Goal: Information Seeking & Learning: Learn about a topic

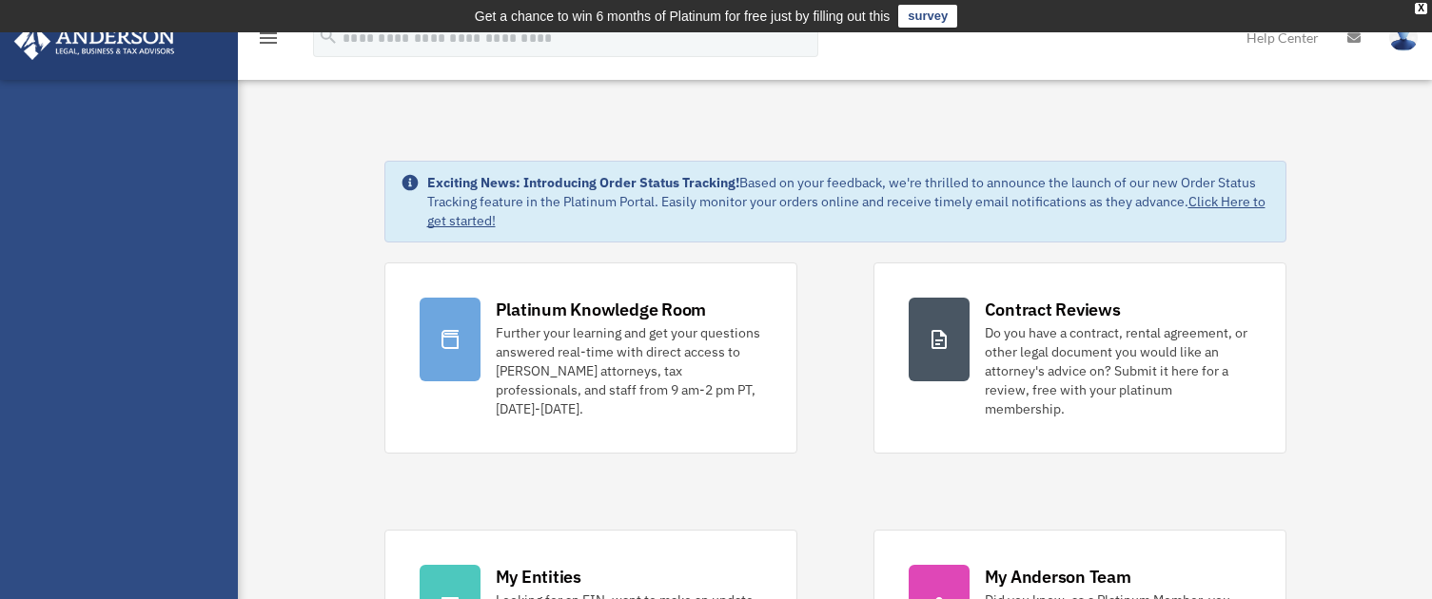
scroll to position [570, 0]
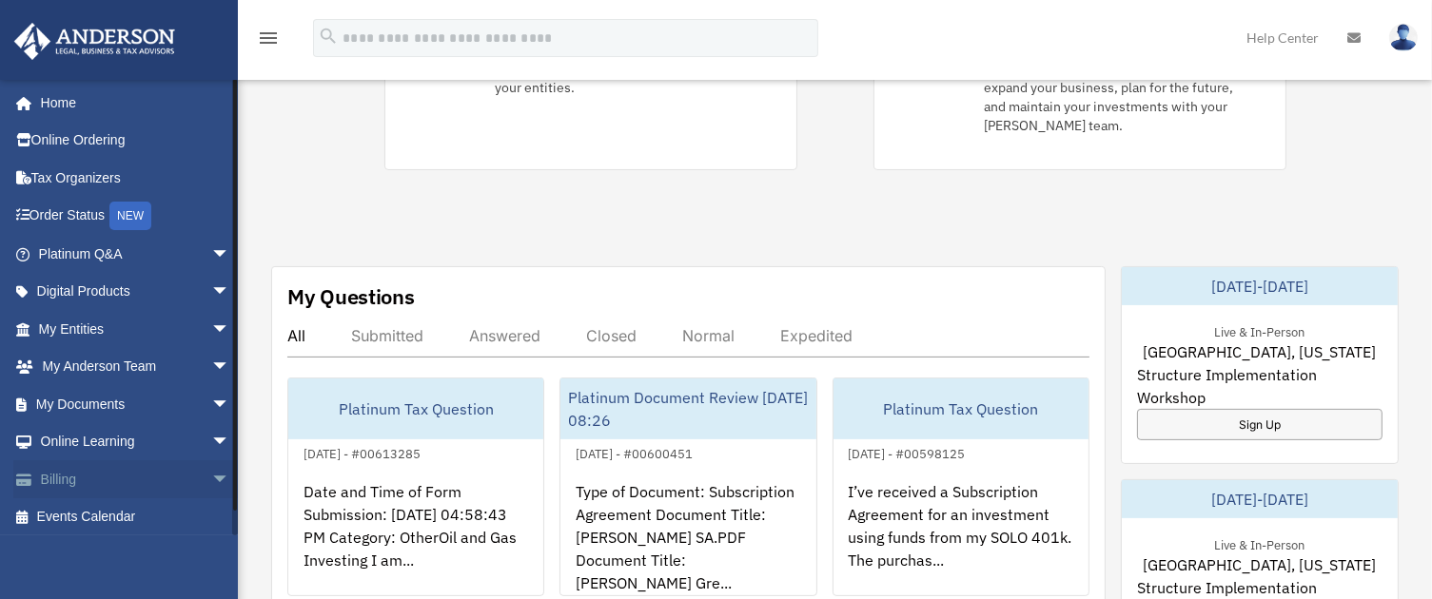
click at [61, 480] on link "Billing arrow_drop_down" at bounding box center [135, 479] width 245 height 38
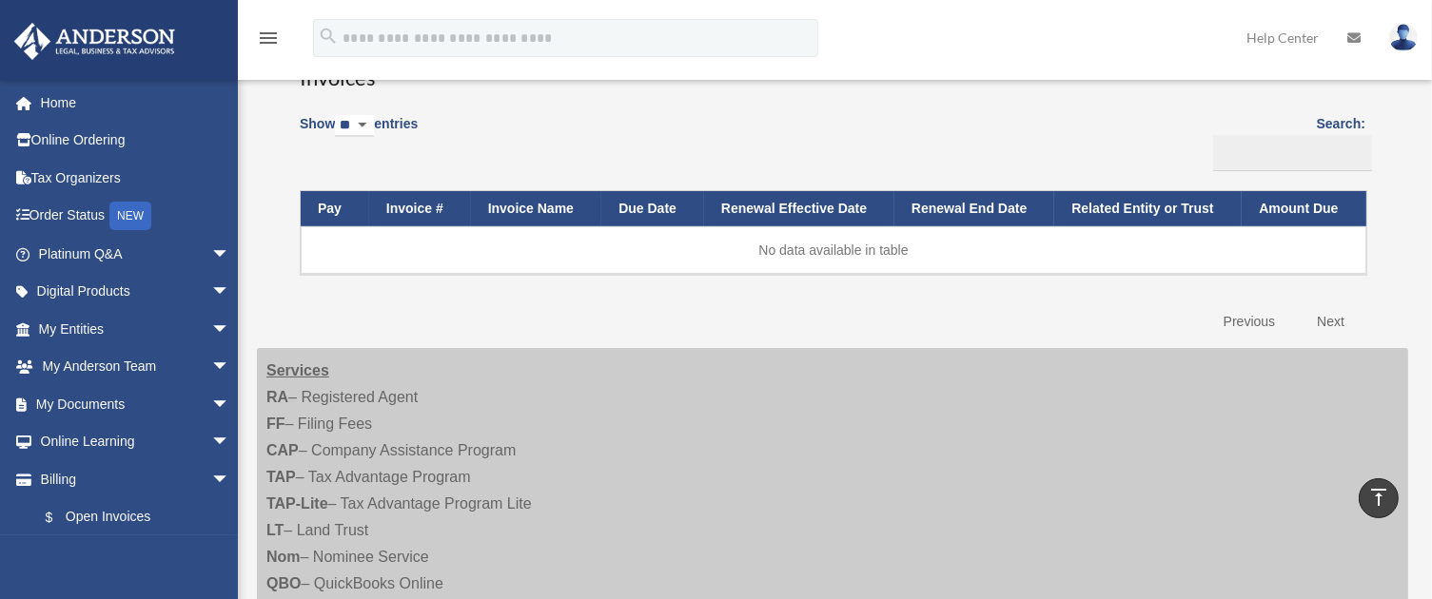
scroll to position [143, 0]
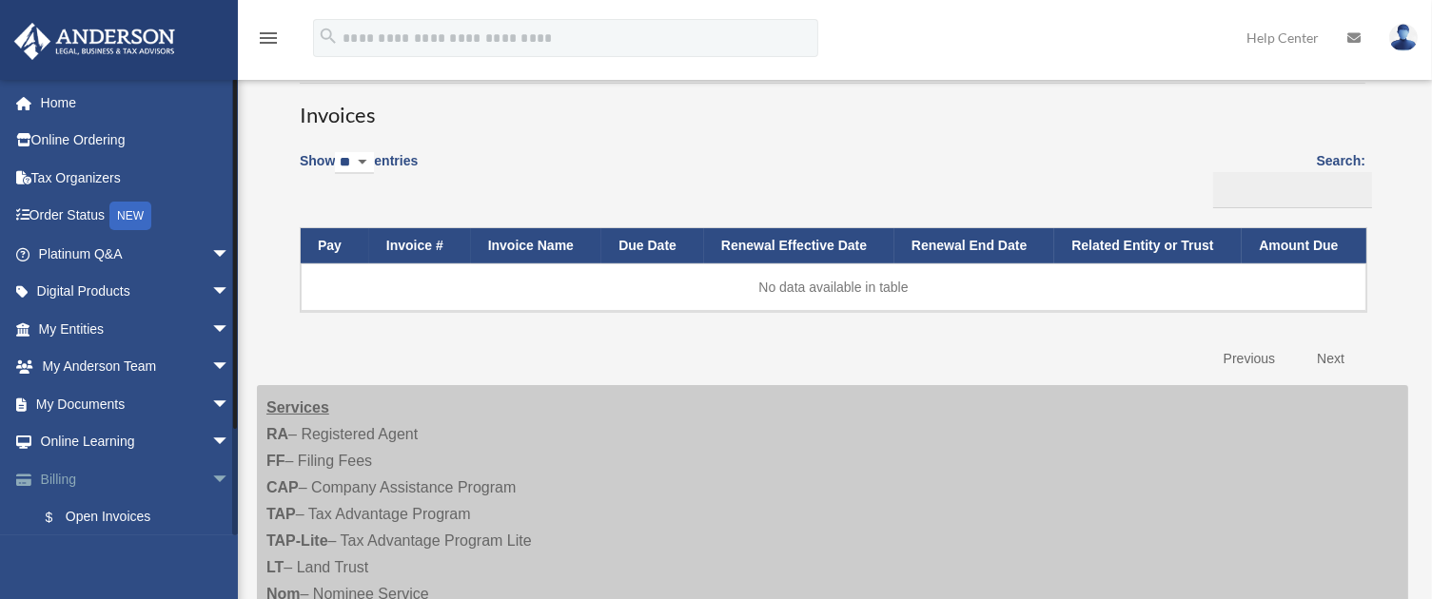
click at [211, 478] on span "arrow_drop_down" at bounding box center [230, 479] width 38 height 39
click at [211, 478] on span "arrow_drop_up" at bounding box center [230, 479] width 38 height 39
click at [211, 433] on span "arrow_drop_down" at bounding box center [230, 442] width 38 height 39
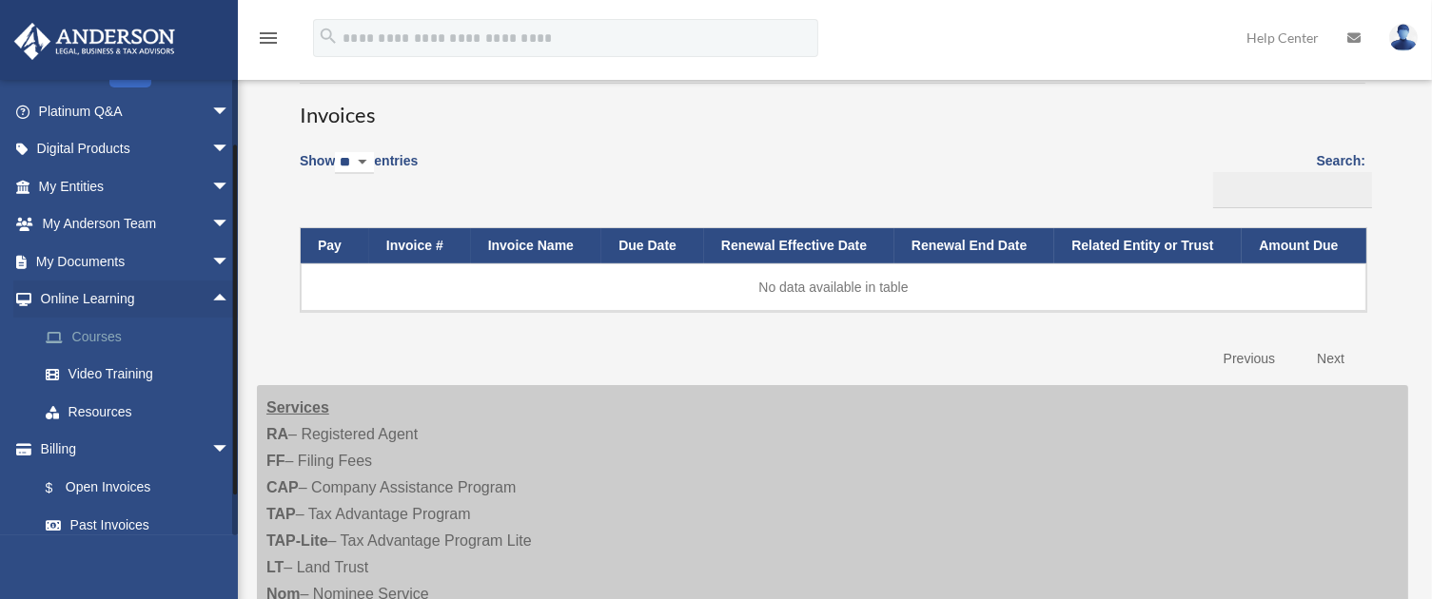
click at [114, 332] on link "Courses" at bounding box center [143, 337] width 232 height 38
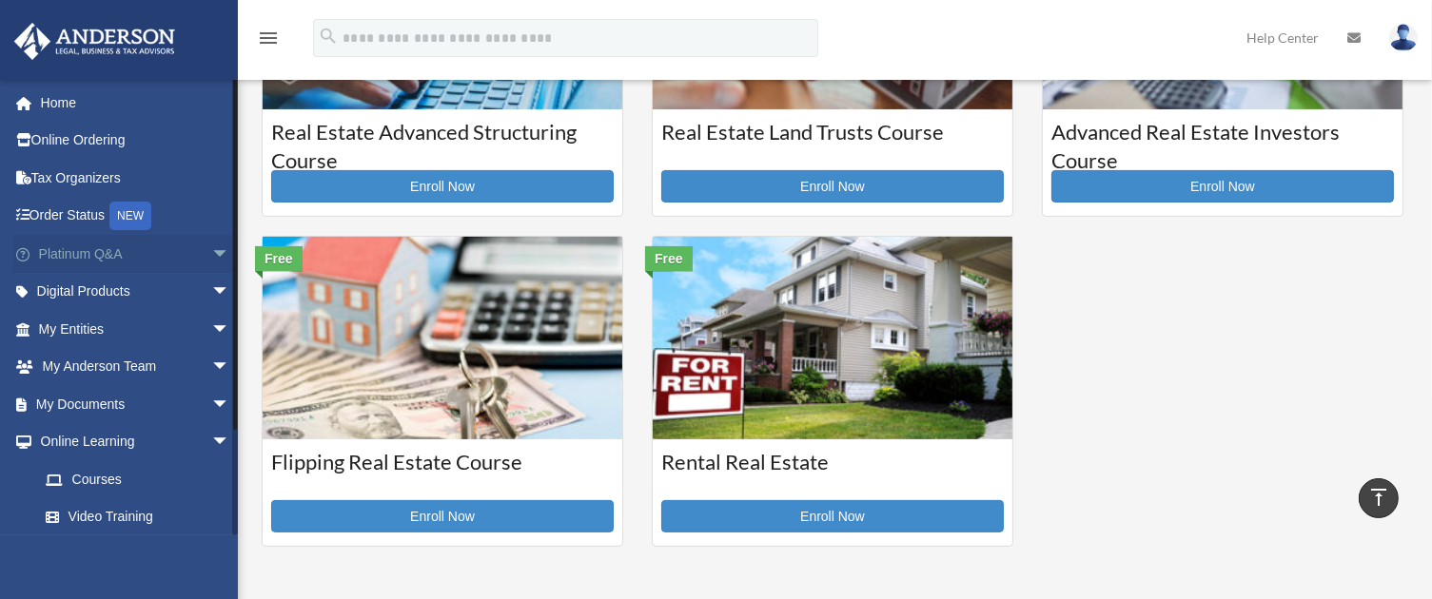
click at [211, 251] on span "arrow_drop_down" at bounding box center [230, 254] width 38 height 39
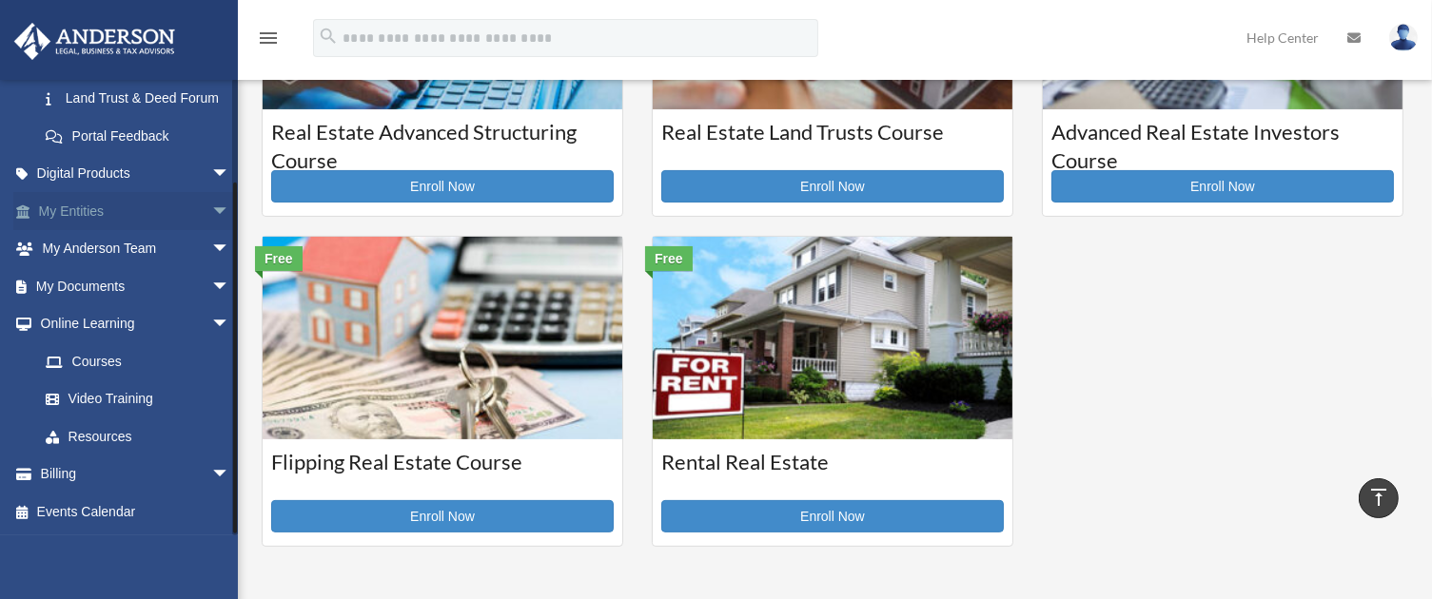
scroll to position [525, 0]
click at [103, 354] on link "Courses" at bounding box center [143, 362] width 232 height 38
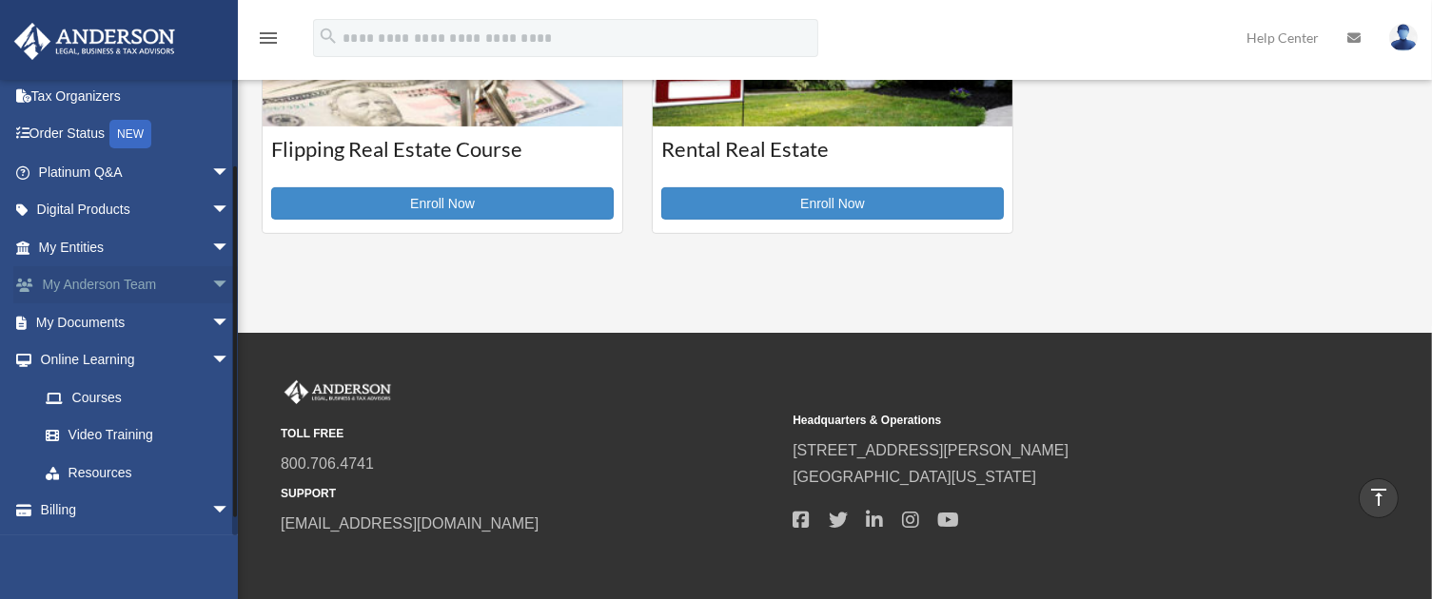
scroll to position [117, 0]
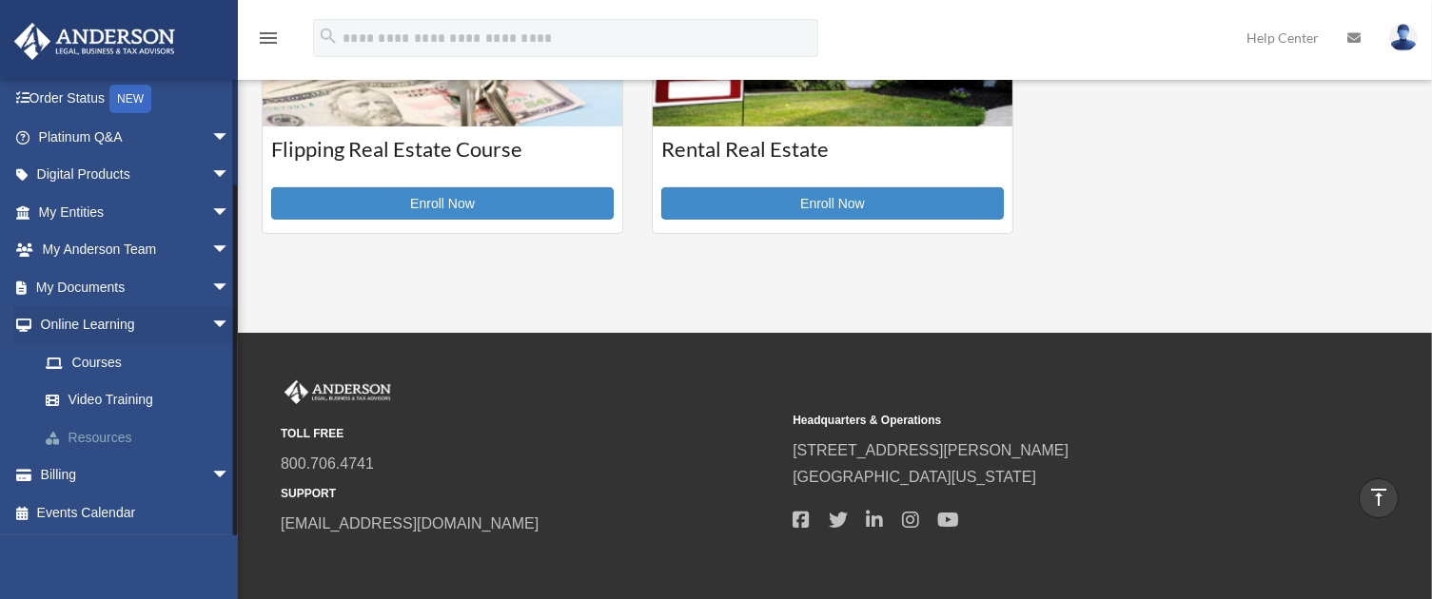
click at [113, 433] on link "Resources" at bounding box center [143, 438] width 232 height 38
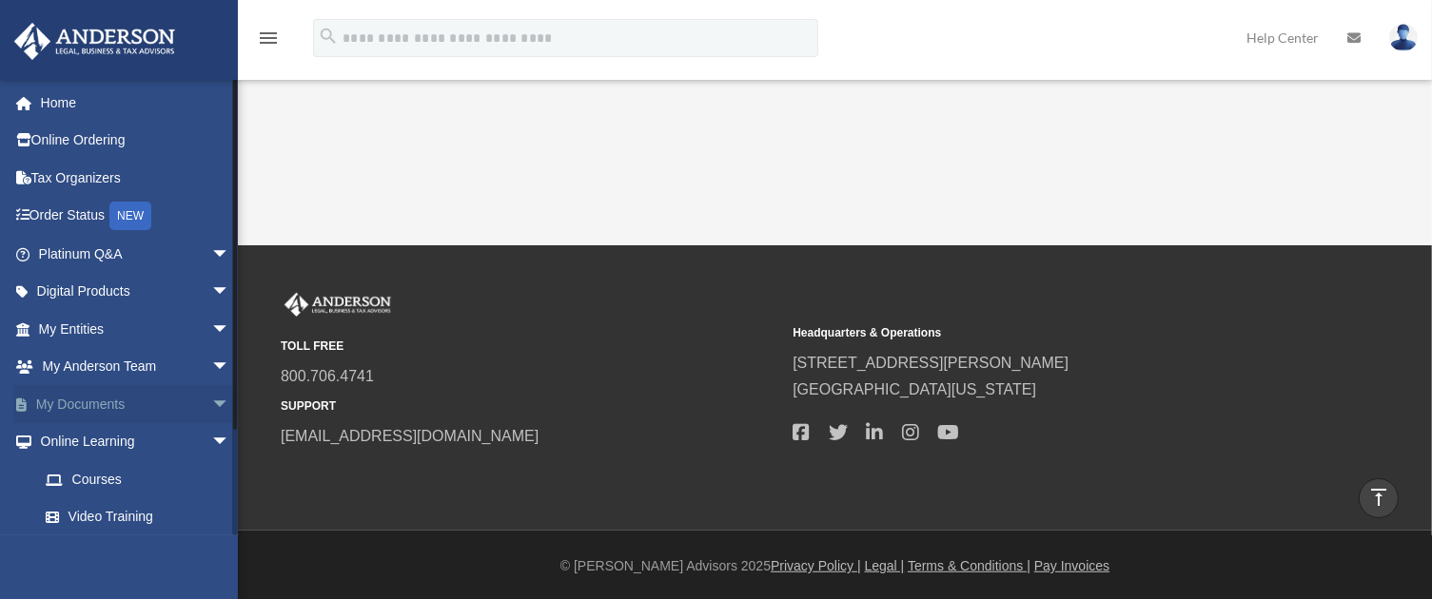
scroll to position [1113, 0]
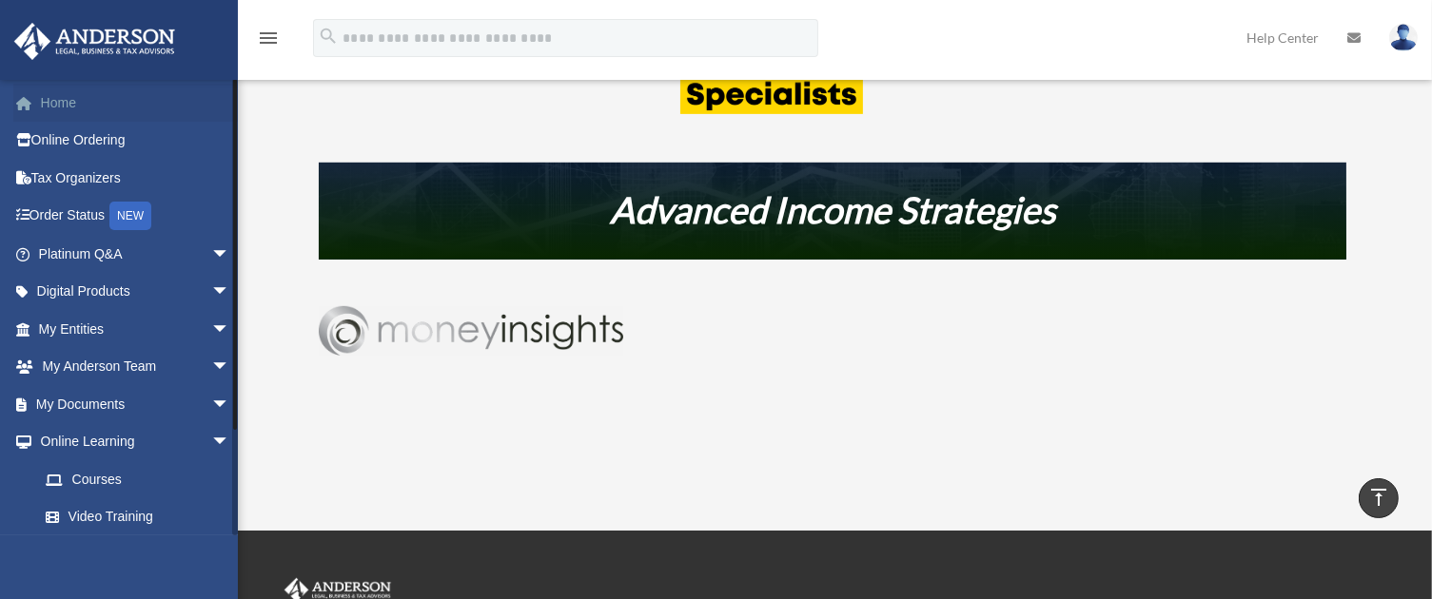
click at [48, 91] on link "Home" at bounding box center [135, 103] width 245 height 38
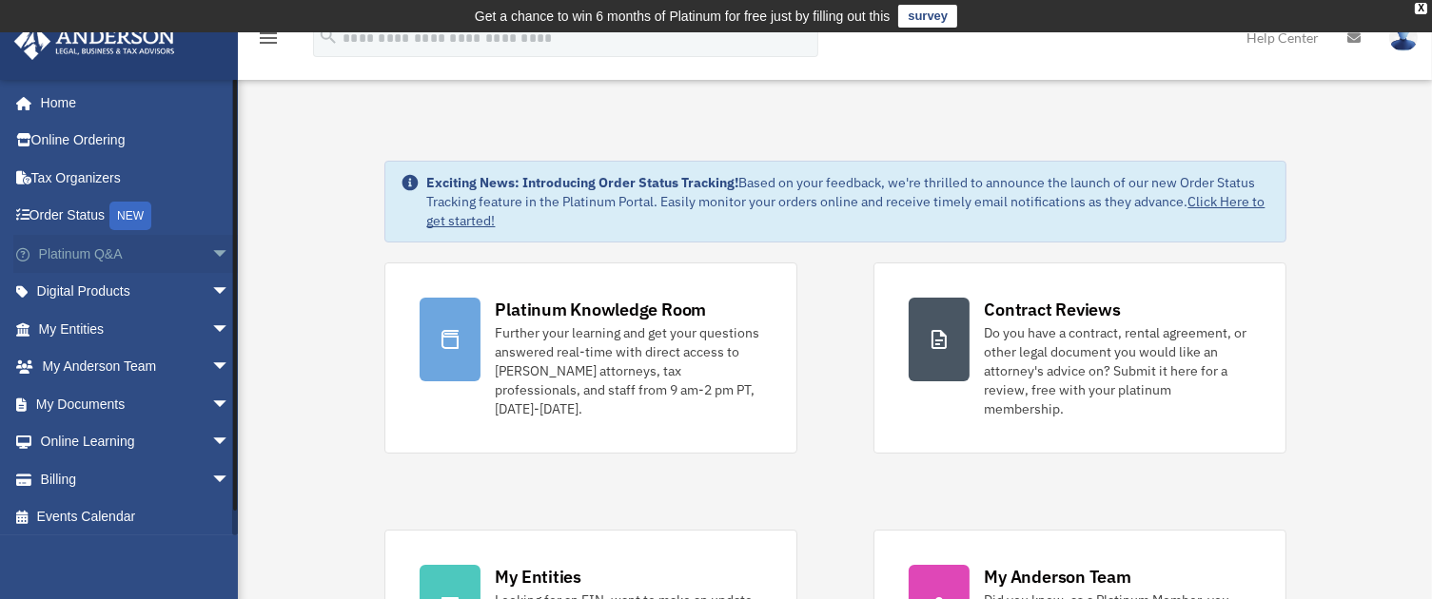
click at [211, 250] on span "arrow_drop_down" at bounding box center [230, 254] width 38 height 39
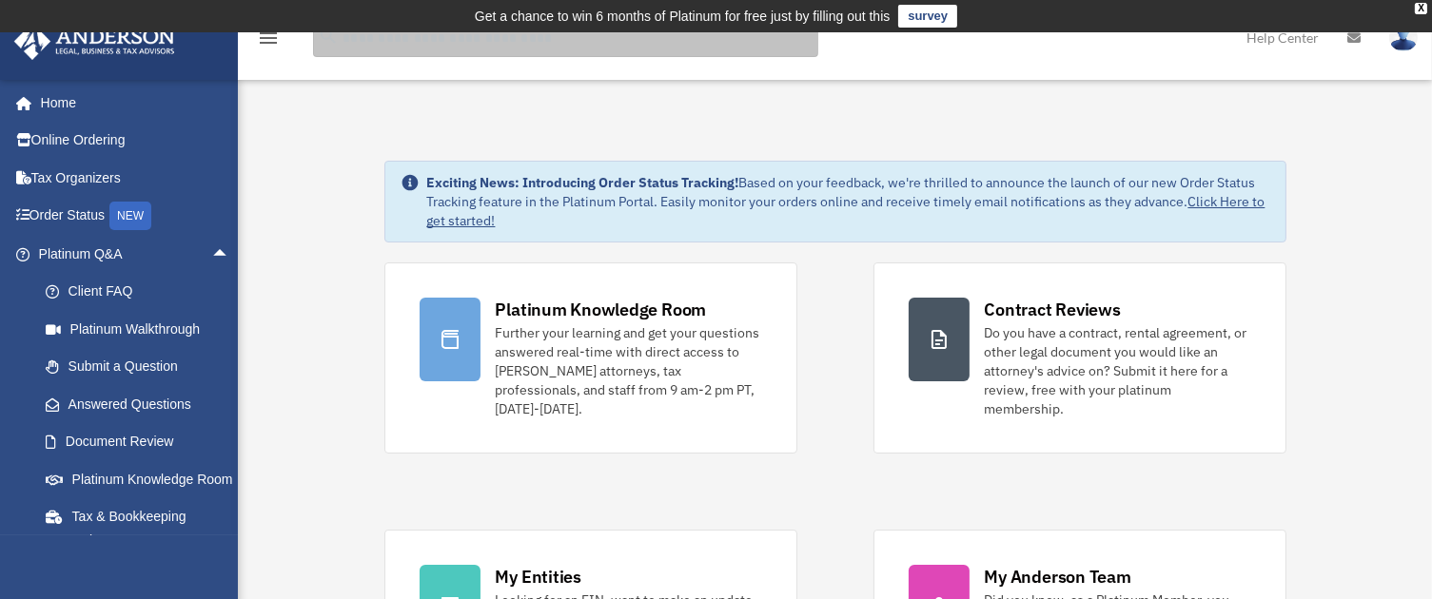
click at [419, 43] on input "search" at bounding box center [565, 38] width 505 height 38
type input "**********"
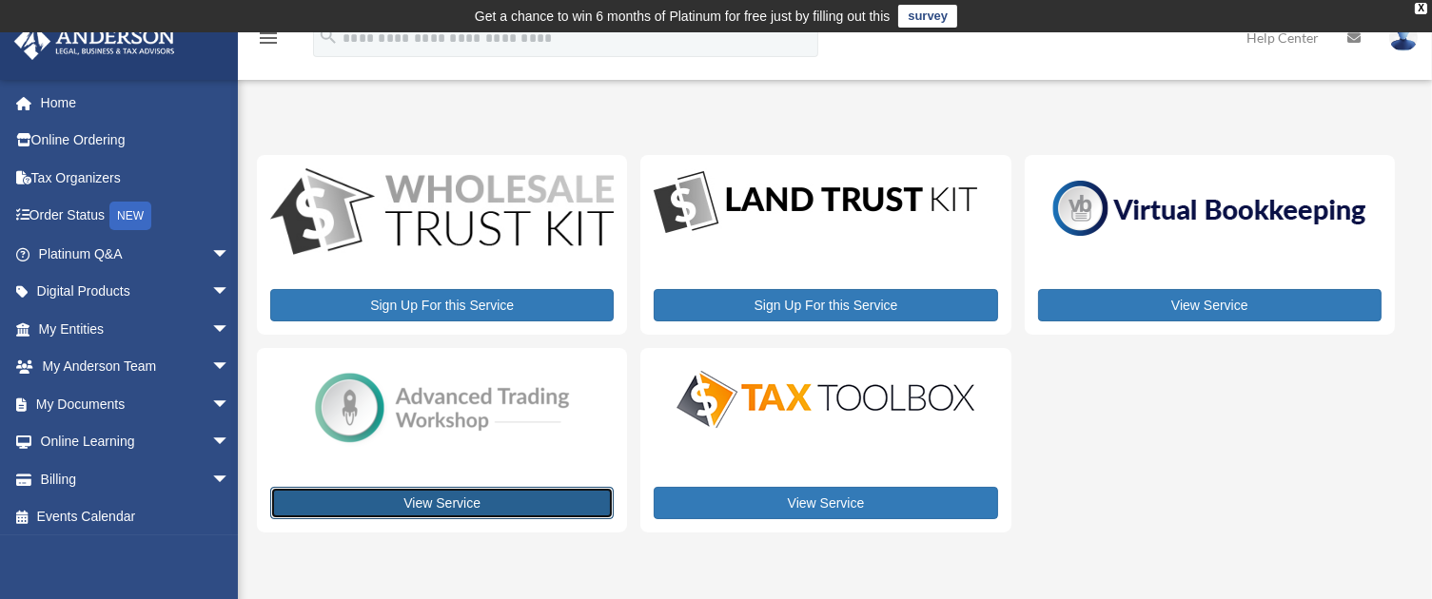
click at [432, 496] on link "View Service" at bounding box center [441, 503] width 343 height 32
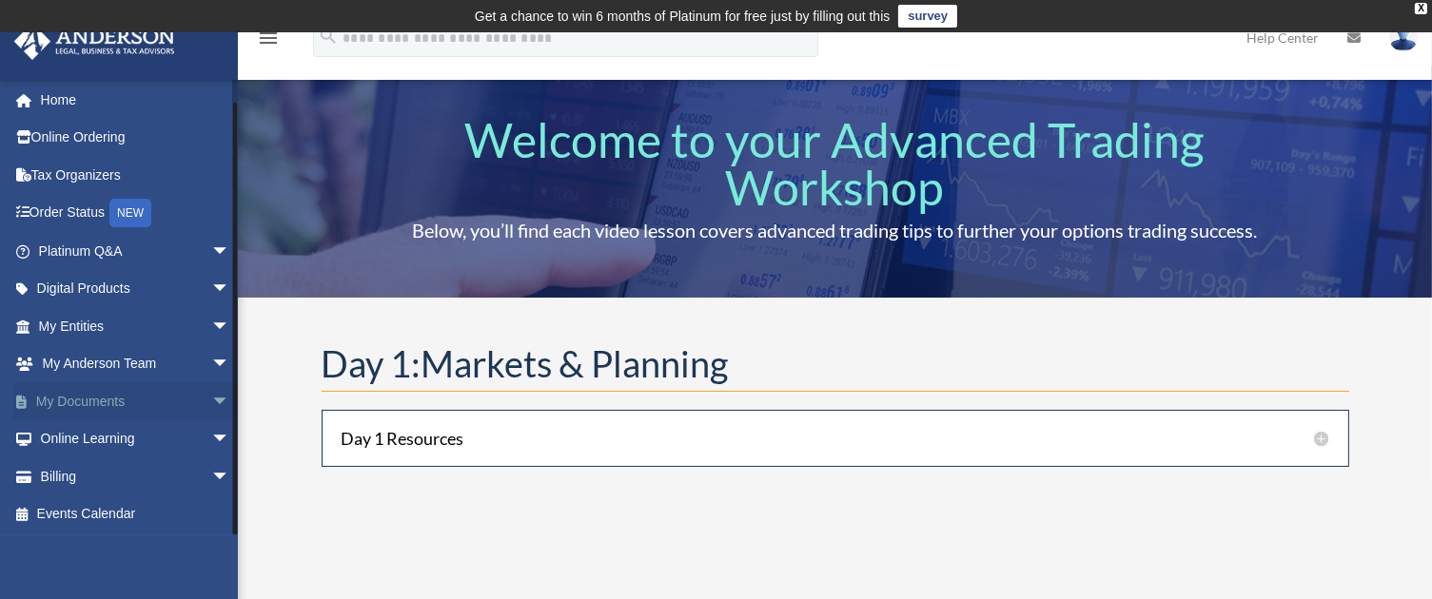
scroll to position [4, 0]
click at [211, 282] on span "arrow_drop_down" at bounding box center [230, 288] width 38 height 39
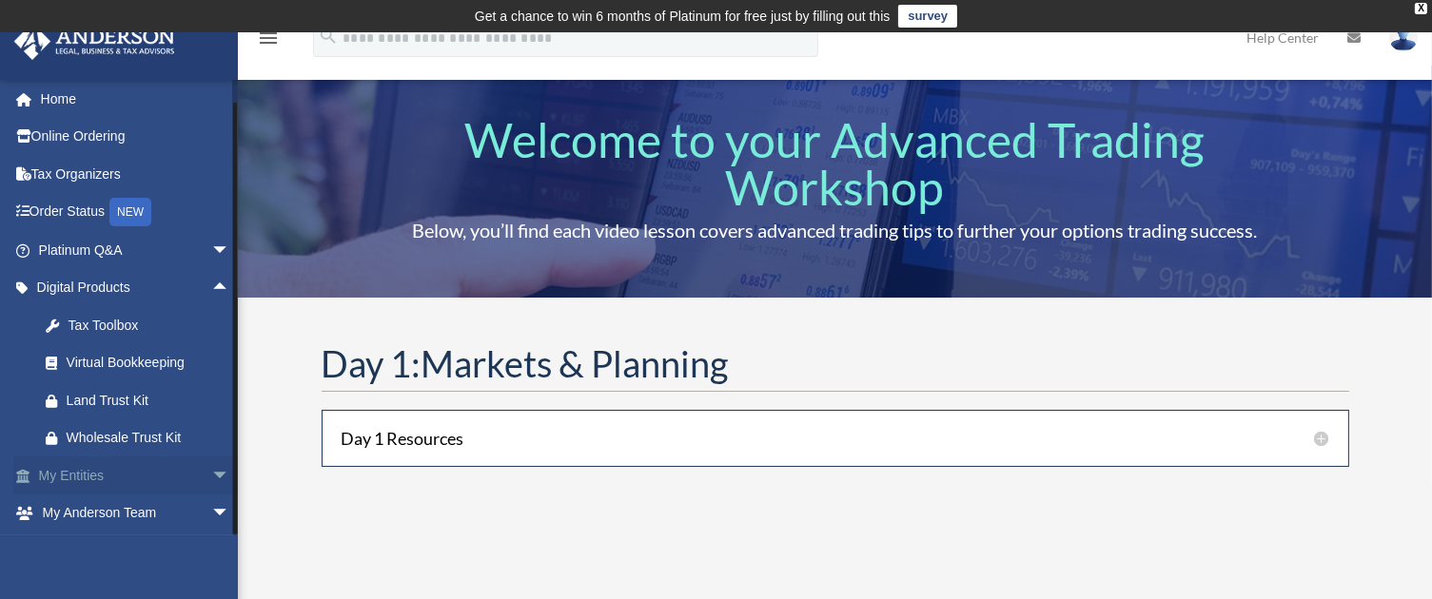
click at [211, 472] on span "arrow_drop_down" at bounding box center [230, 476] width 38 height 39
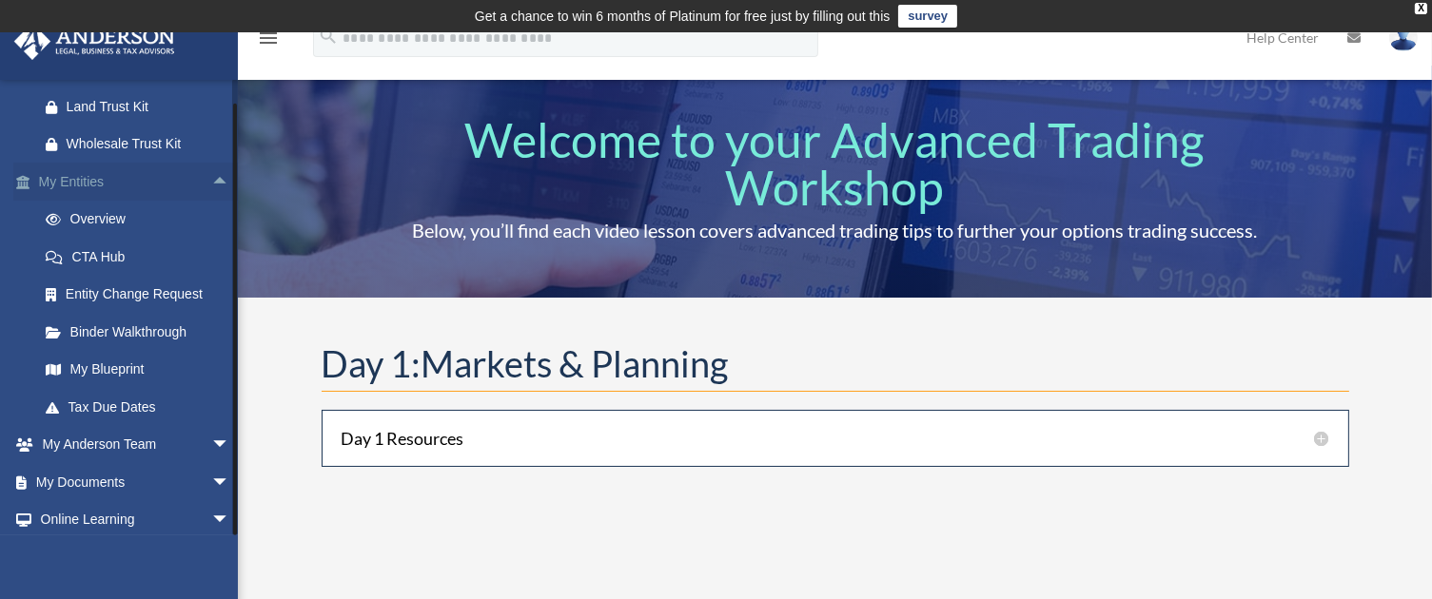
scroll to position [380, 0]
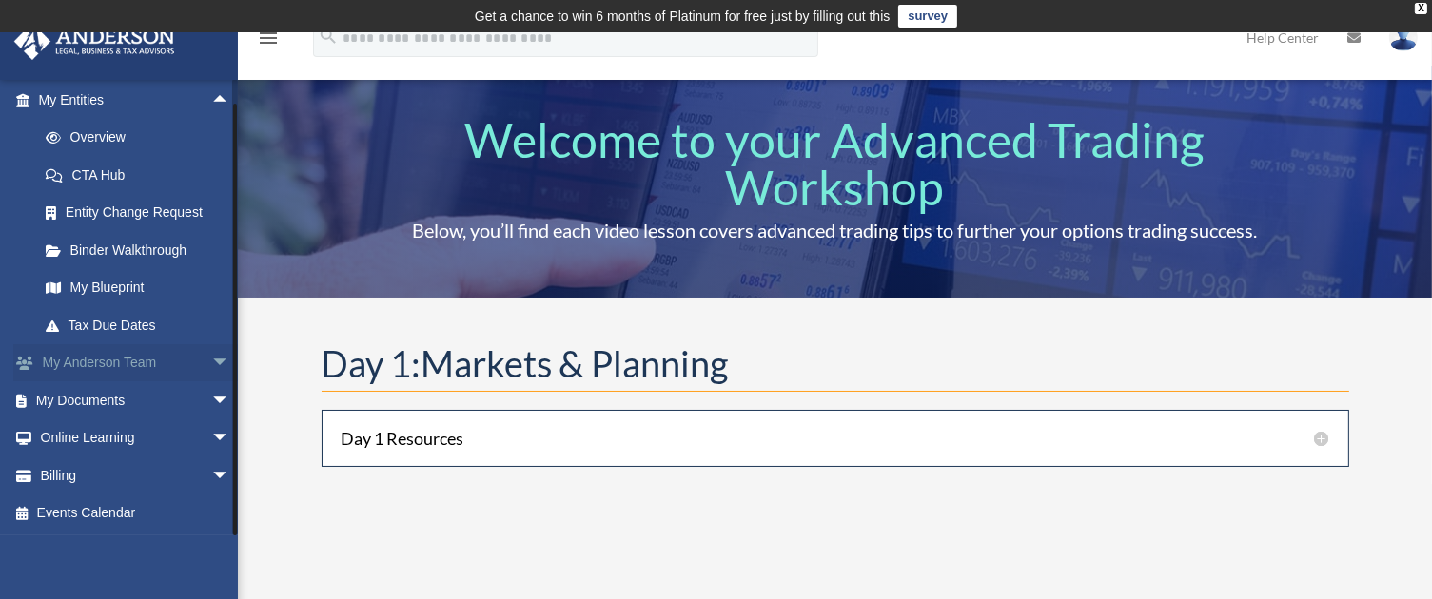
click at [211, 359] on span "arrow_drop_down" at bounding box center [230, 363] width 38 height 39
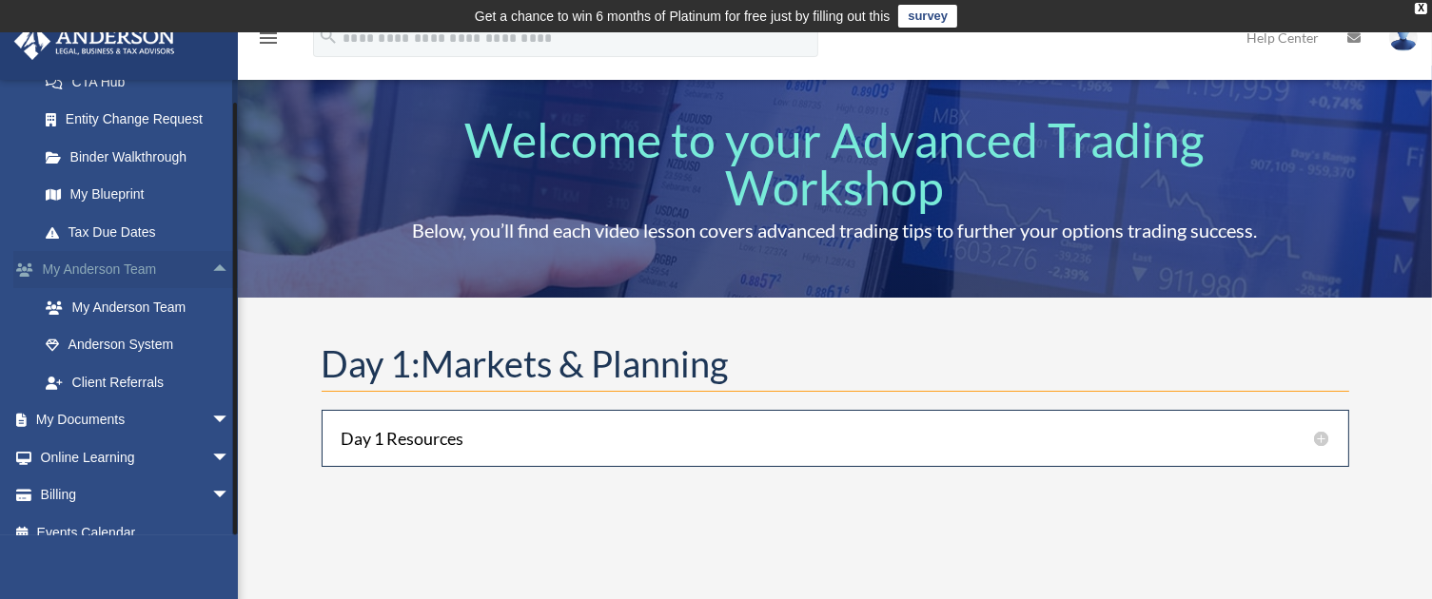
scroll to position [493, 0]
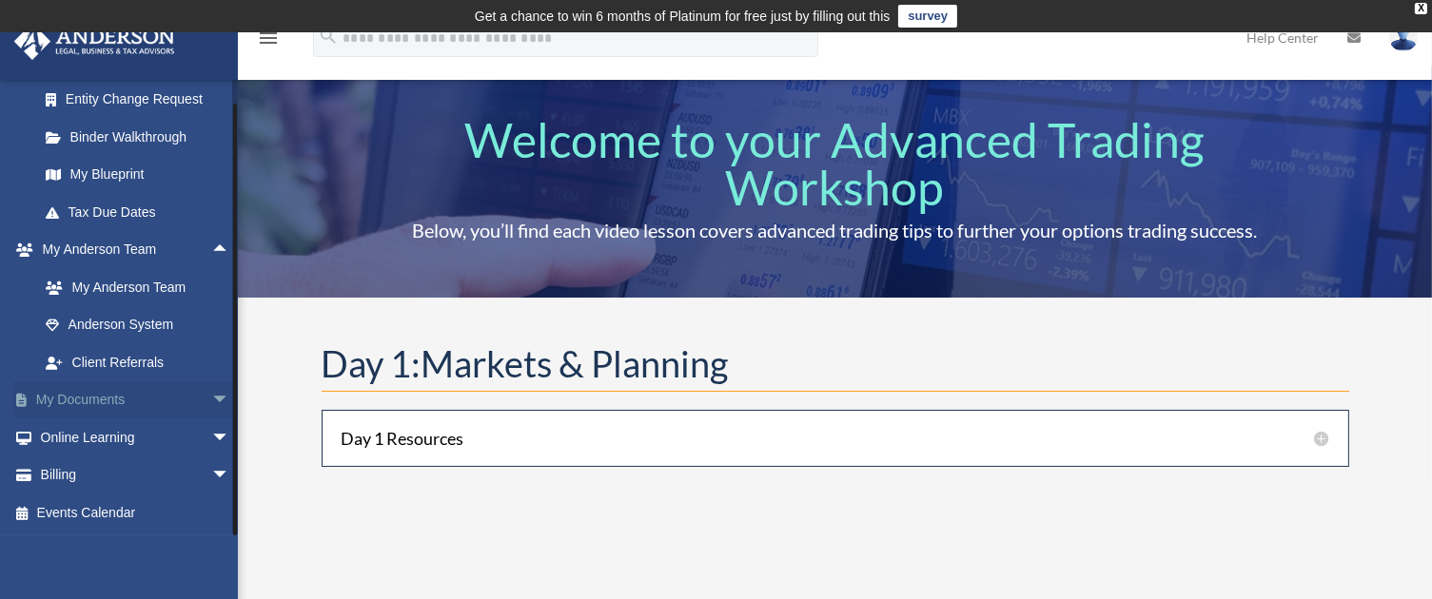
click at [211, 392] on span "arrow_drop_down" at bounding box center [230, 401] width 38 height 39
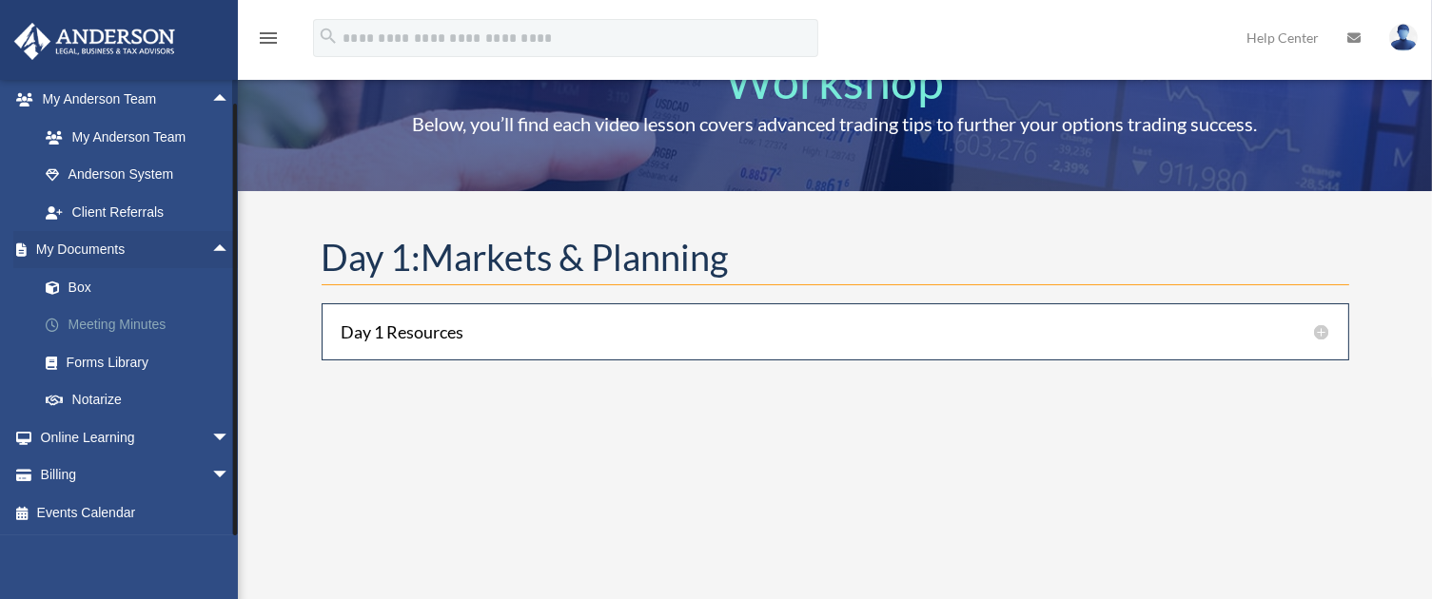
scroll to position [143, 0]
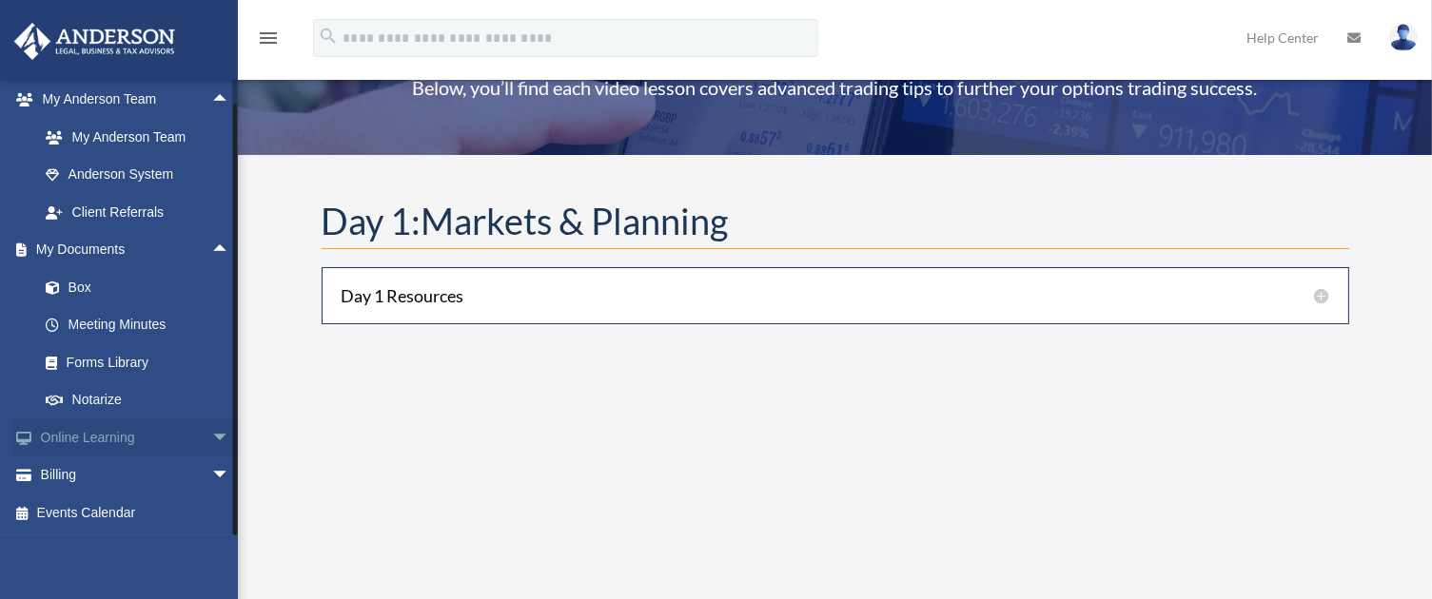
click at [211, 428] on span "arrow_drop_down" at bounding box center [230, 438] width 38 height 39
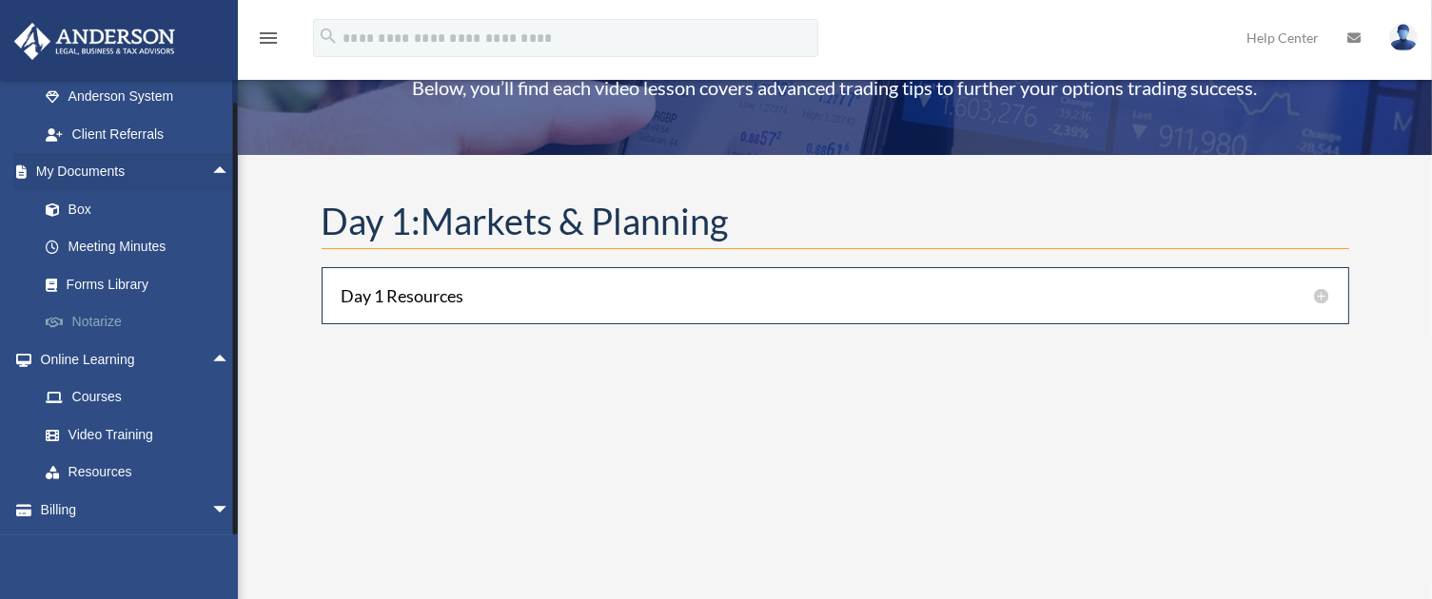
scroll to position [755, 0]
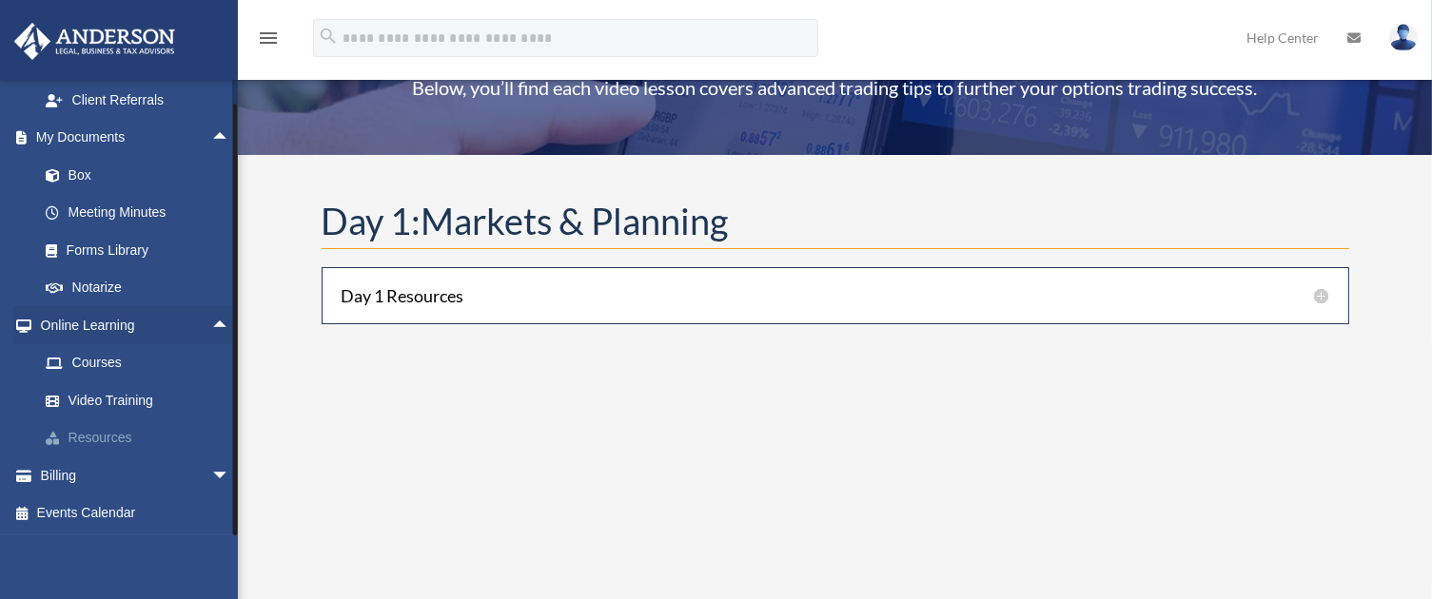
click at [108, 433] on link "Resources" at bounding box center [143, 439] width 232 height 38
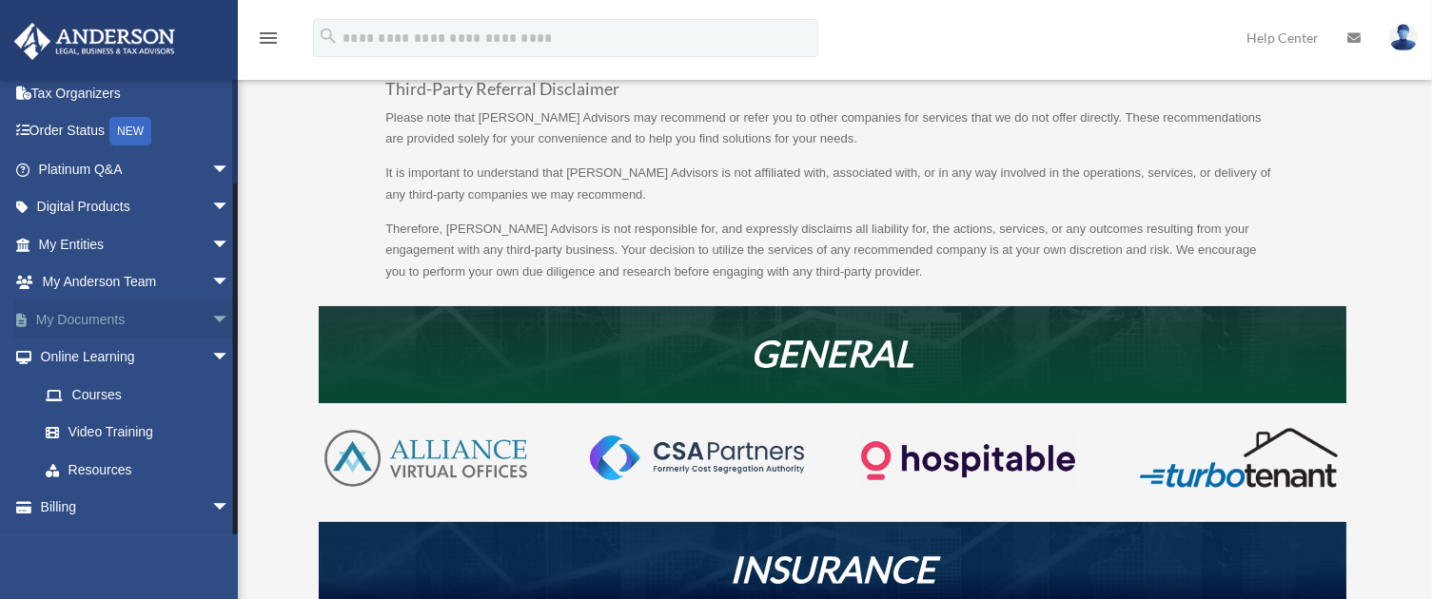
scroll to position [117, 0]
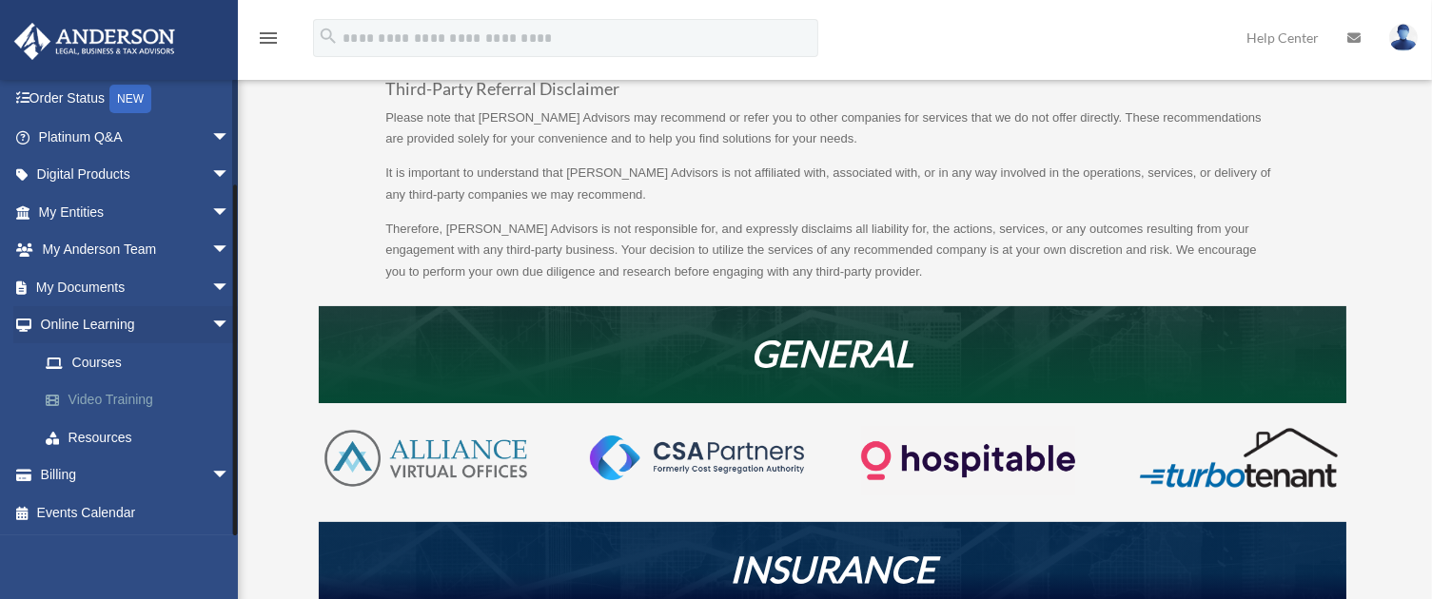
click at [108, 407] on link "Video Training" at bounding box center [143, 401] width 232 height 38
